Goal: Information Seeking & Learning: Learn about a topic

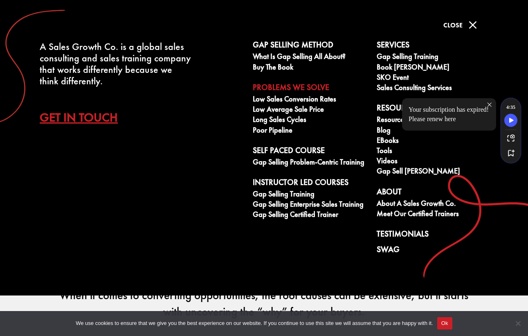
scroll to position [20, 0]
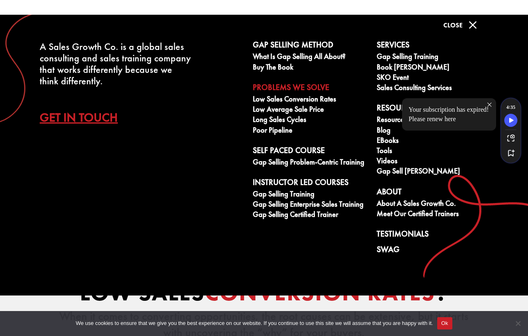
click at [78, 119] on link "Get In Touch" at bounding box center [85, 117] width 90 height 29
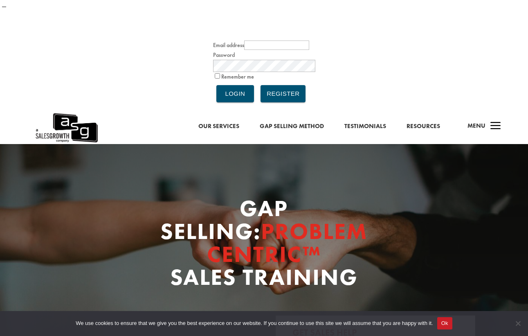
click at [226, 121] on link "Our Services" at bounding box center [218, 126] width 41 height 11
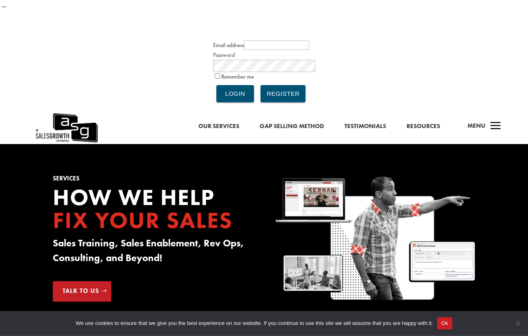
click at [187, 205] on span "Fix your Sales" at bounding box center [143, 219] width 180 height 29
click at [227, 121] on link "Our Services" at bounding box center [218, 126] width 41 height 11
click at [479, 121] on span "Menu" at bounding box center [477, 125] width 18 height 8
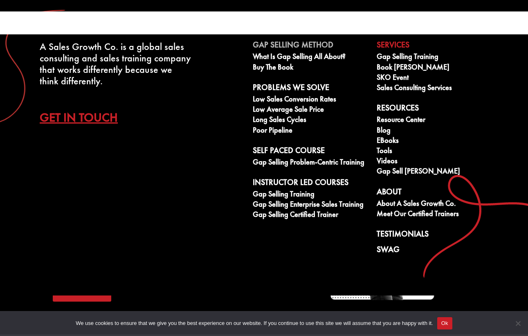
click at [300, 44] on link "Gap Selling Method" at bounding box center [310, 46] width 115 height 12
click at [299, 44] on link "Gap Selling Method" at bounding box center [310, 46] width 115 height 12
click at [294, 55] on link "What is Gap Selling all about?" at bounding box center [310, 57] width 115 height 10
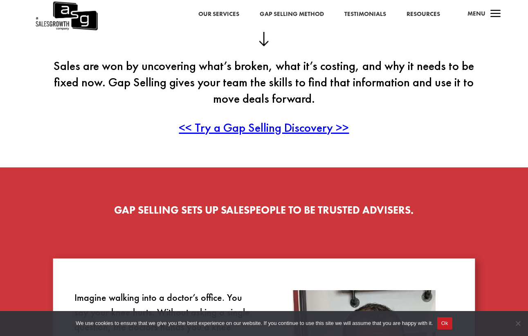
scroll to position [224, 0]
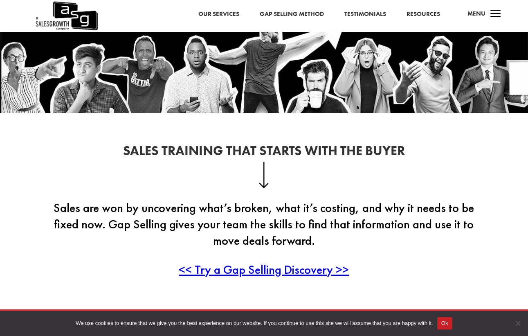
click at [83, 13] on img at bounding box center [66, 16] width 63 height 32
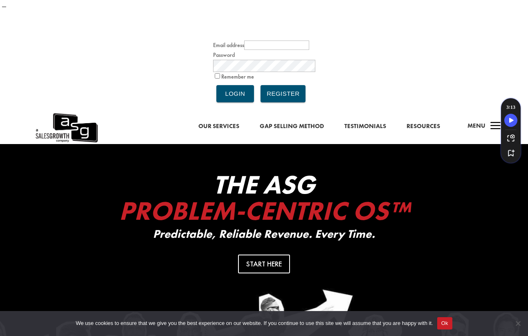
click at [76, 112] on img at bounding box center [66, 128] width 63 height 32
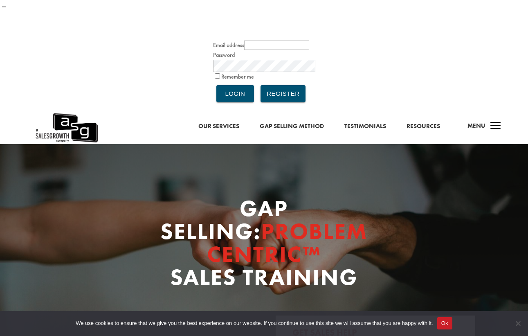
click at [477, 121] on span "Menu" at bounding box center [477, 125] width 18 height 8
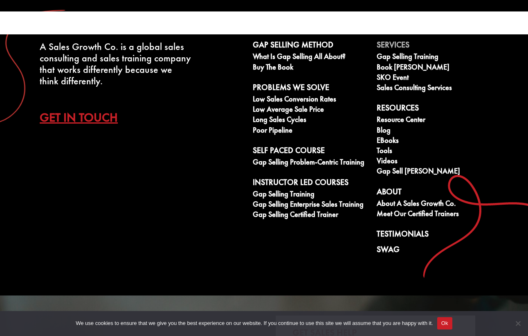
click at [403, 44] on link "Services" at bounding box center [434, 46] width 115 height 12
click at [321, 42] on link "Gap Selling Method" at bounding box center [310, 46] width 115 height 12
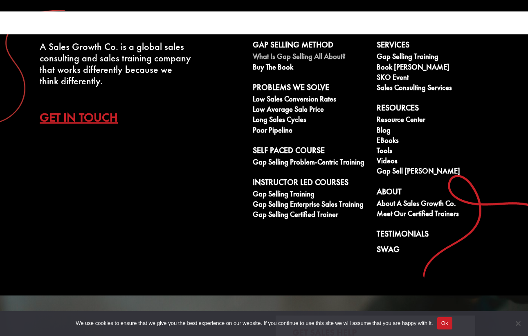
click at [307, 58] on link "What is Gap Selling all about?" at bounding box center [310, 57] width 115 height 10
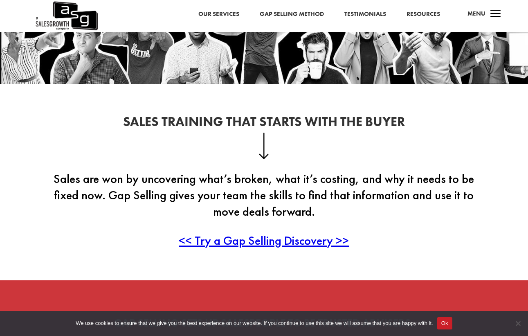
scroll to position [253, 0]
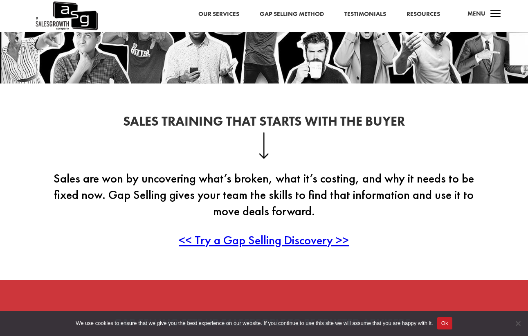
click at [261, 232] on span "<< Try a Gap Selling Discovery >>" at bounding box center [264, 240] width 170 height 16
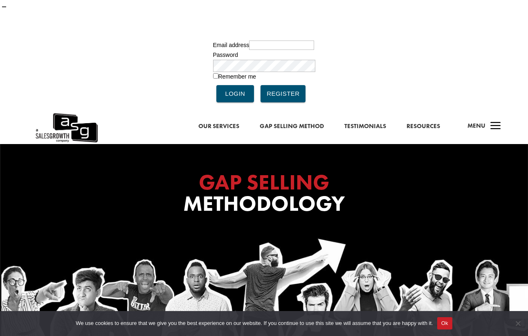
click at [129, 161] on div "GAP SELLING Methodology" at bounding box center [264, 195] width 327 height 68
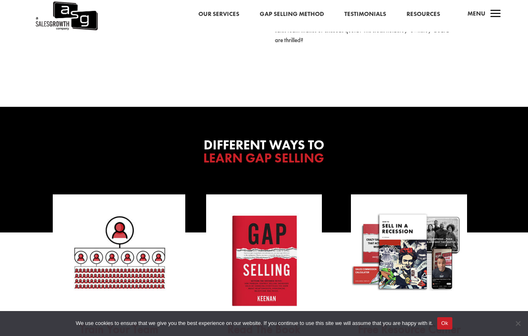
scroll to position [1913, 0]
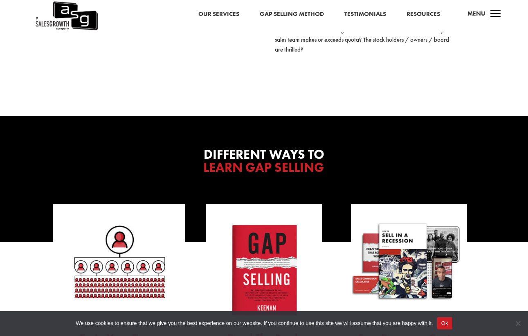
click at [400, 330] on link "Free Resource Center" at bounding box center [409, 338] width 103 height 16
